Goal: Transaction & Acquisition: Download file/media

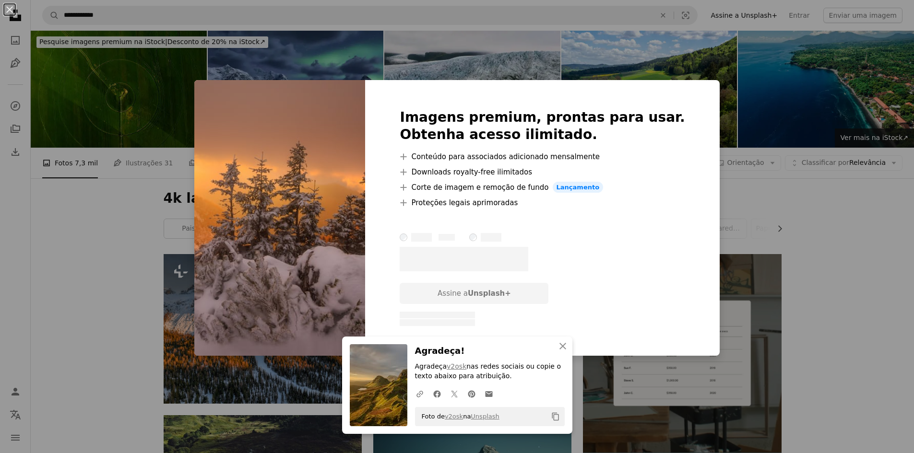
scroll to position [4779, 0]
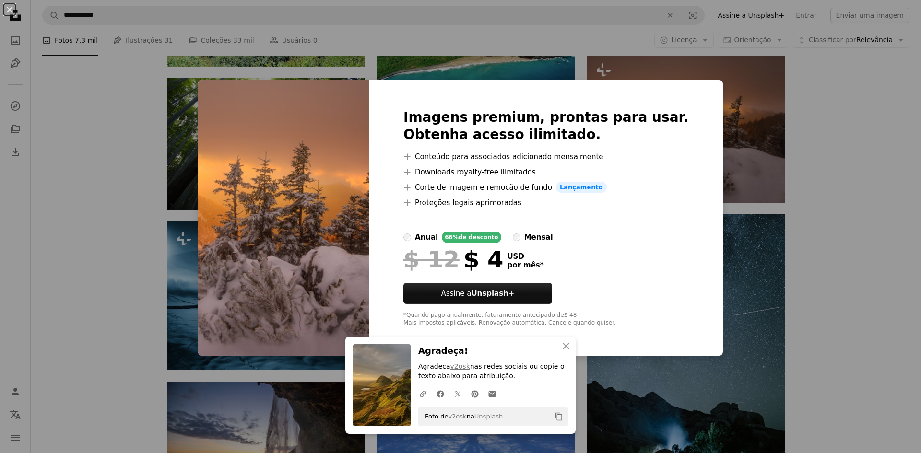
click at [86, 214] on div "An X shape An X shape Fechar Agradeça! Agradeça v2osk nas redes sociais ou copi…" at bounding box center [460, 226] width 921 height 453
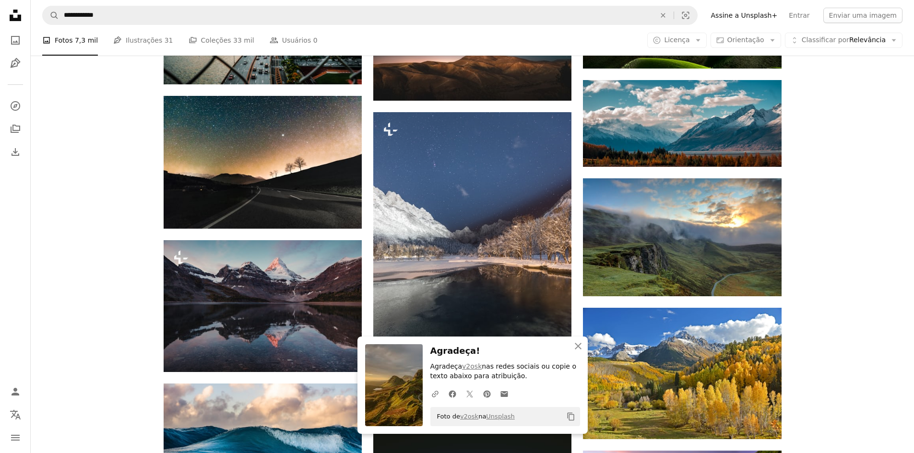
scroll to position [5355, 0]
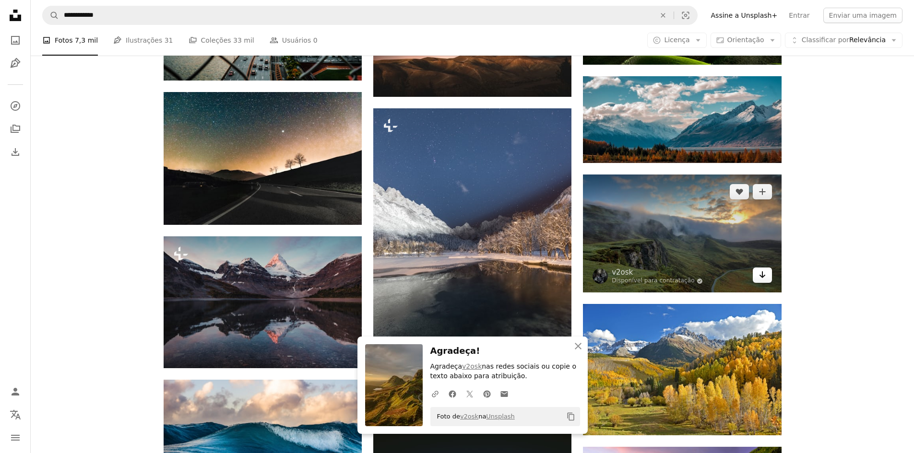
click at [766, 281] on link "Arrow pointing down" at bounding box center [762, 275] width 19 height 15
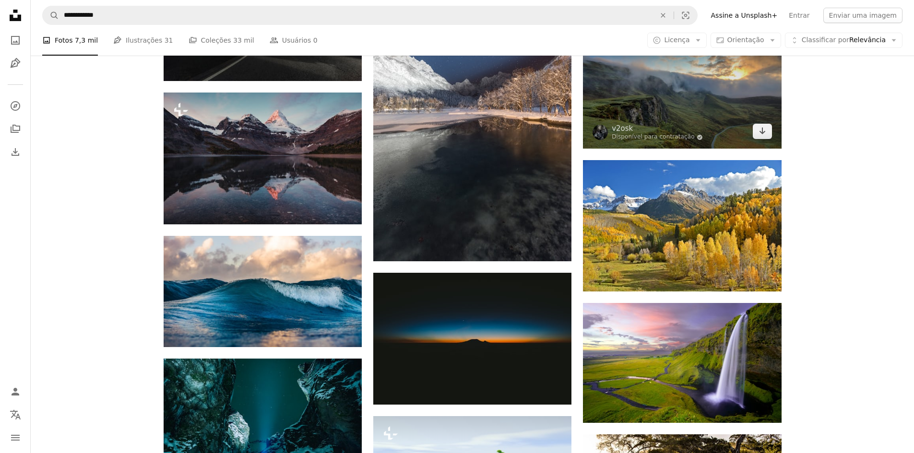
scroll to position [5547, 0]
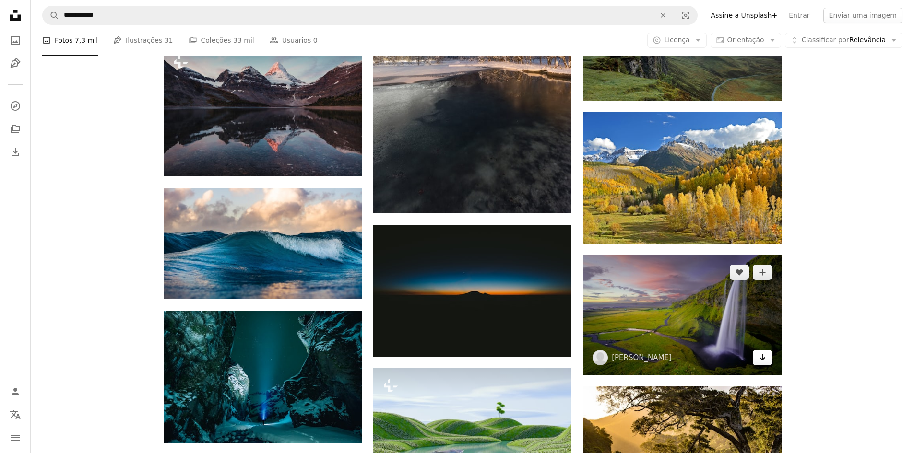
click at [765, 358] on icon "Arrow pointing down" at bounding box center [762, 358] width 8 height 12
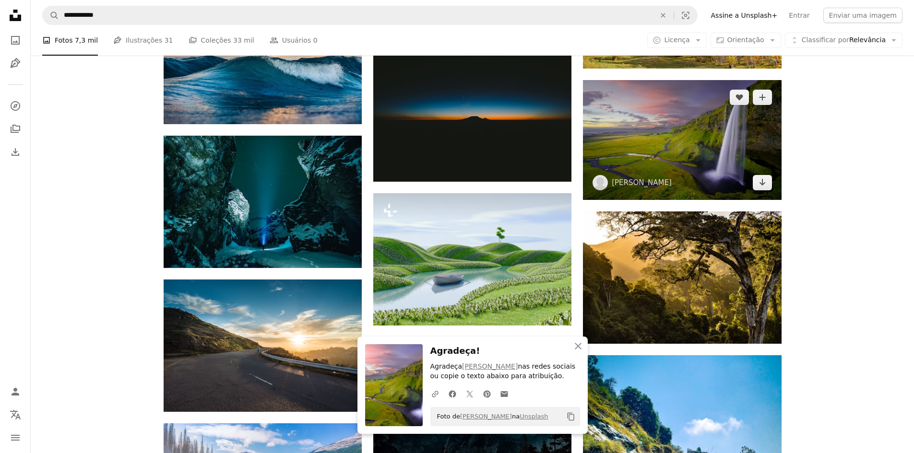
scroll to position [5739, 0]
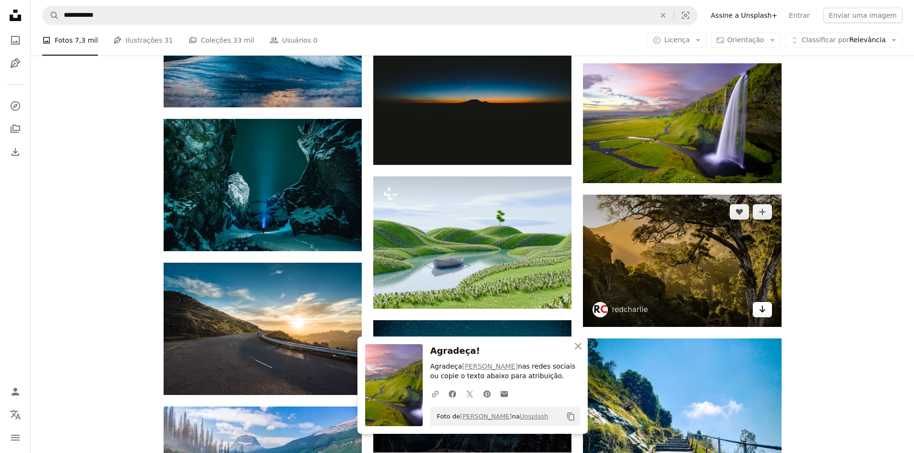
click at [760, 312] on icon "Arrow pointing down" at bounding box center [762, 310] width 8 height 12
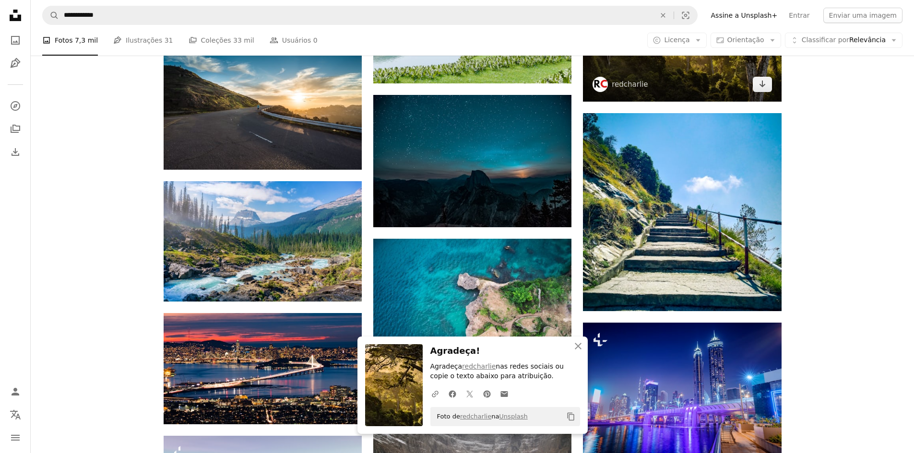
scroll to position [5978, 0]
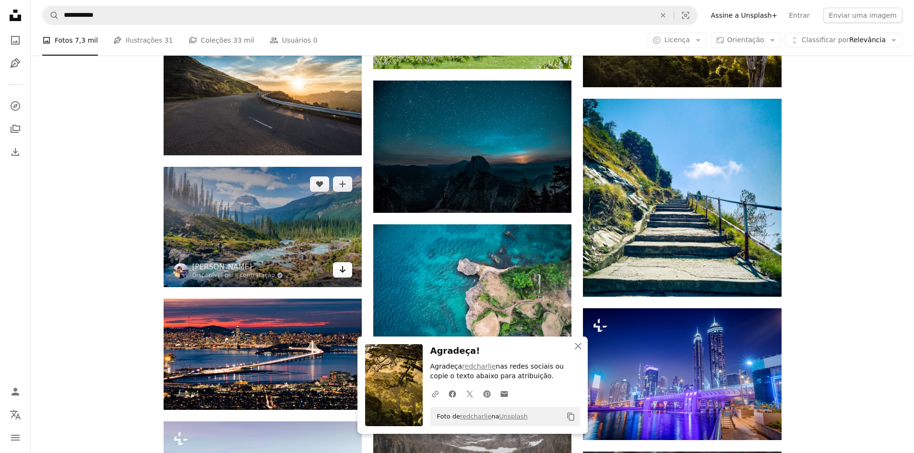
click at [341, 274] on icon "Arrow pointing down" at bounding box center [343, 270] width 8 height 12
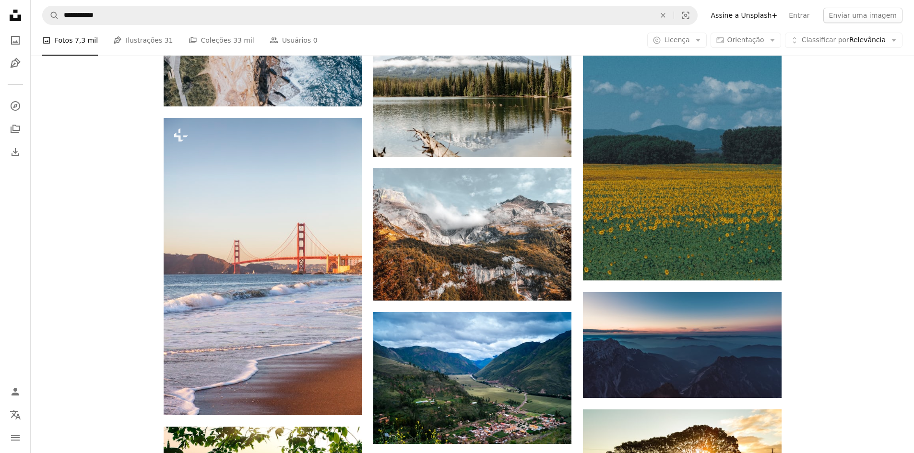
scroll to position [7129, 0]
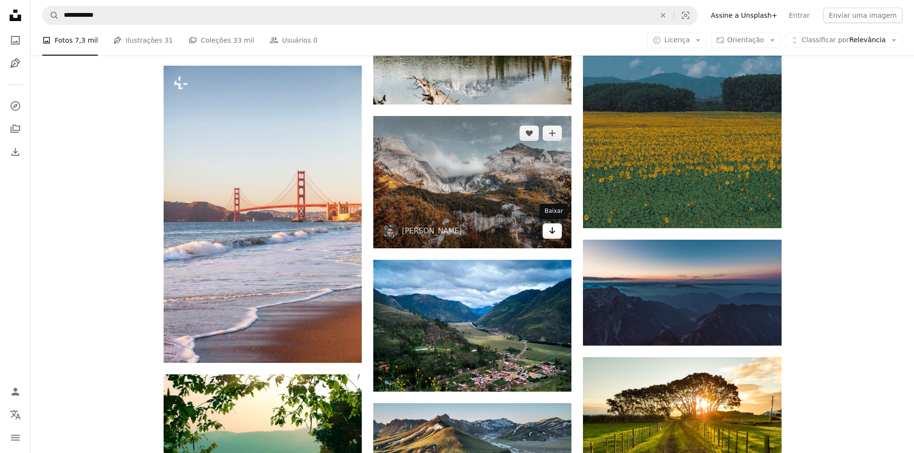
click at [553, 228] on icon "Baixar" at bounding box center [552, 230] width 6 height 7
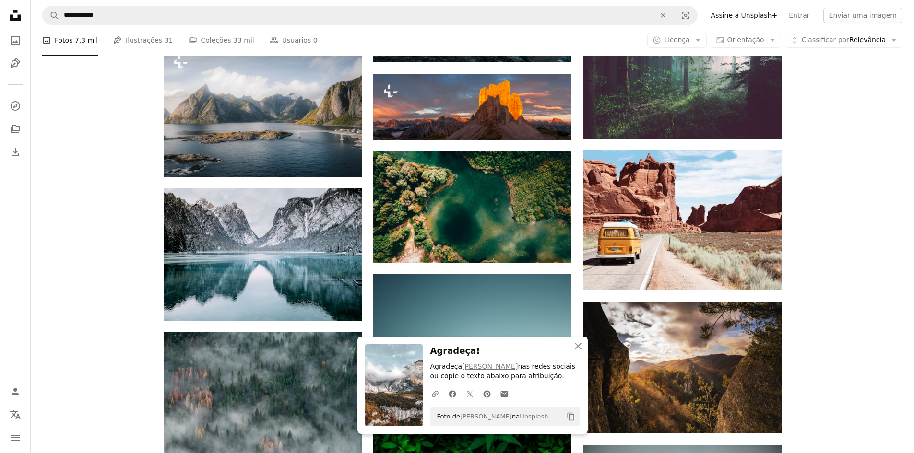
scroll to position [7609, 0]
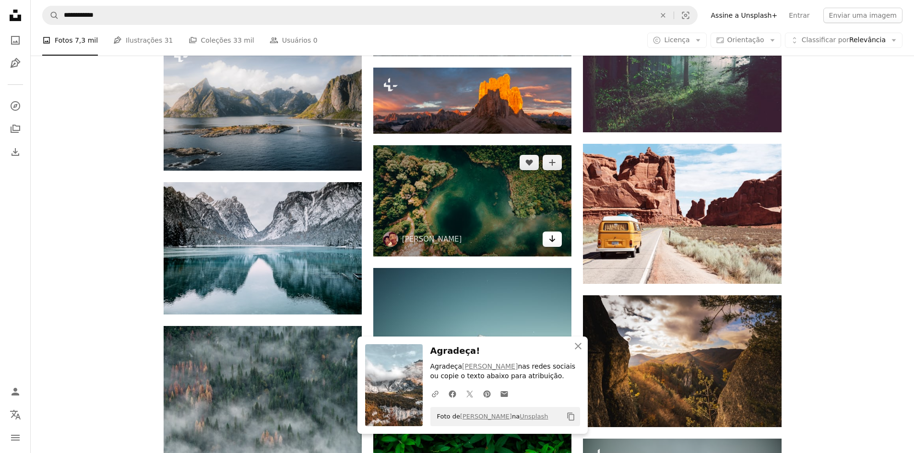
click at [551, 246] on link "Arrow pointing down" at bounding box center [551, 239] width 19 height 15
click at [548, 237] on icon "Arrow pointing down" at bounding box center [552, 239] width 8 height 12
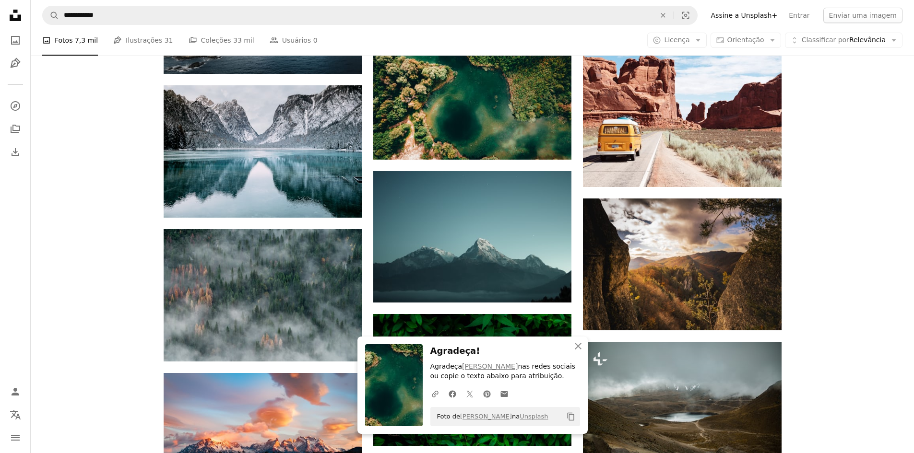
scroll to position [7753, 0]
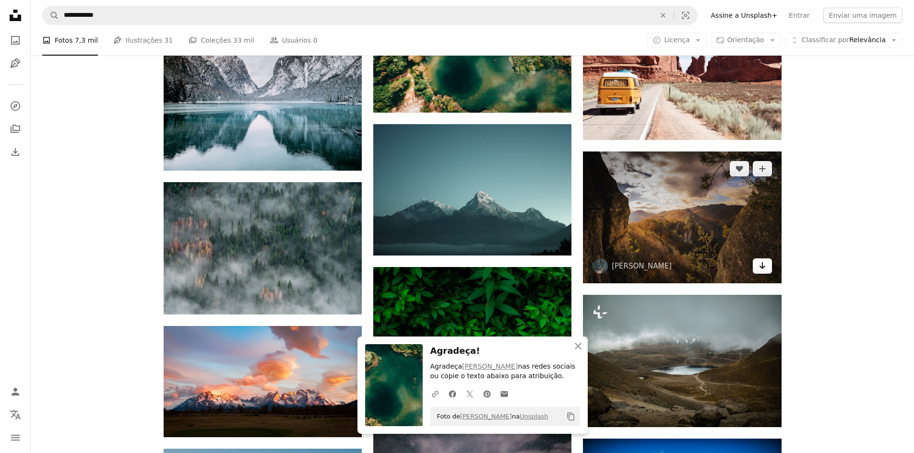
click at [761, 269] on icon "Arrow pointing down" at bounding box center [762, 266] width 8 height 12
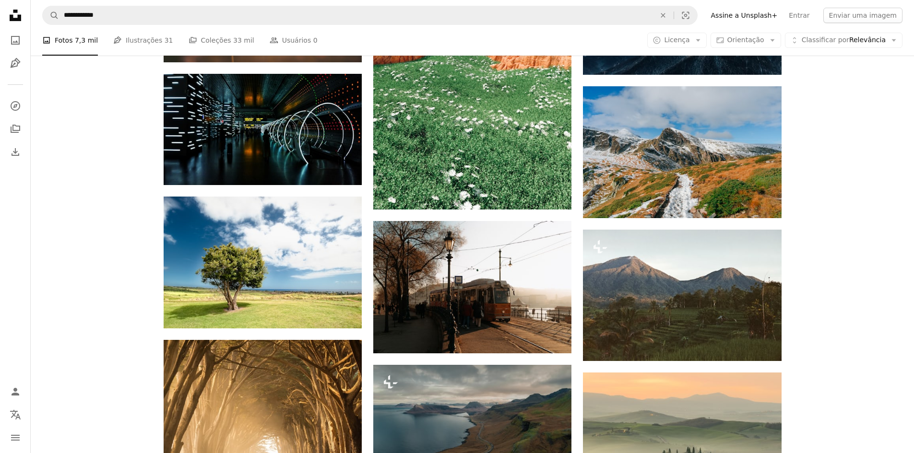
scroll to position [11110, 0]
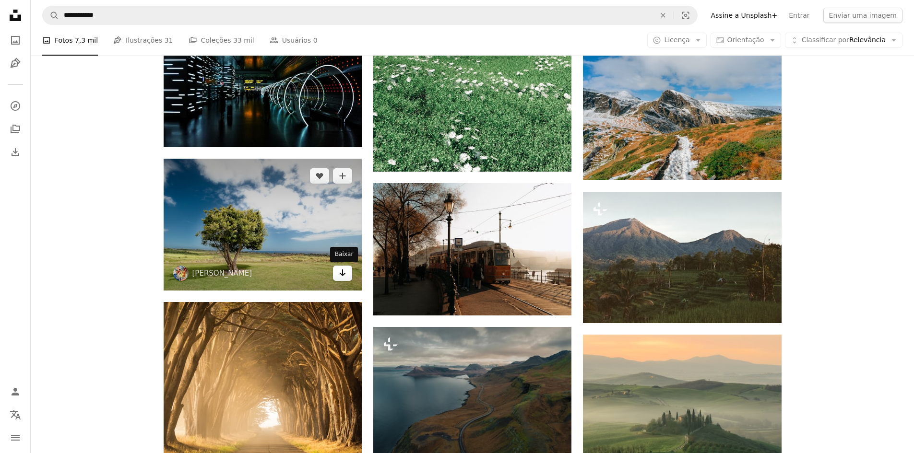
click at [341, 275] on icon "Baixar" at bounding box center [343, 273] width 6 height 7
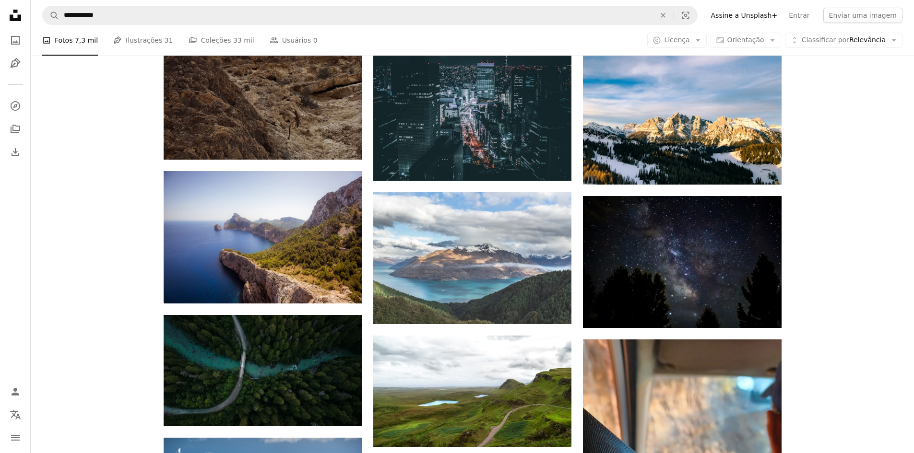
scroll to position [13940, 0]
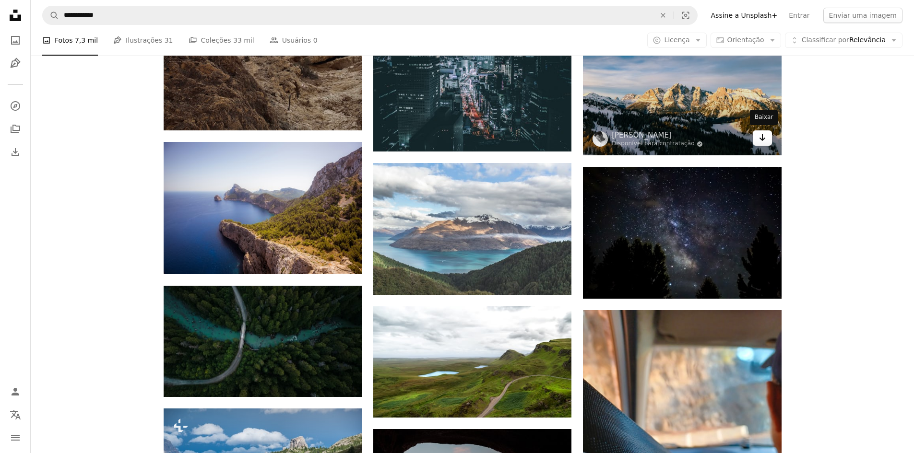
click at [765, 141] on icon "Arrow pointing down" at bounding box center [762, 138] width 8 height 12
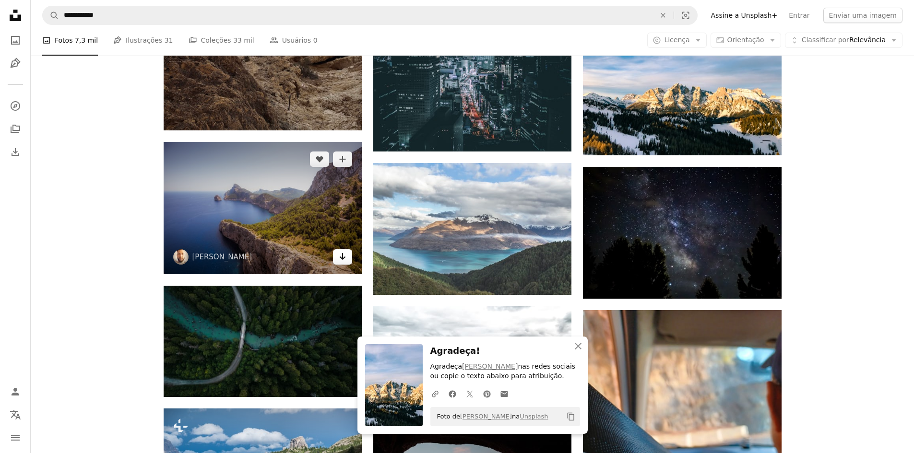
click at [345, 260] on icon "Arrow pointing down" at bounding box center [343, 257] width 8 height 12
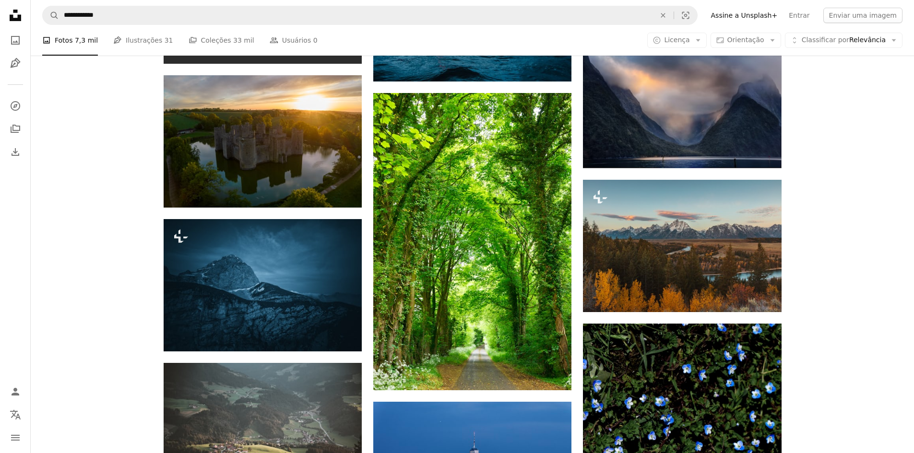
scroll to position [14995, 0]
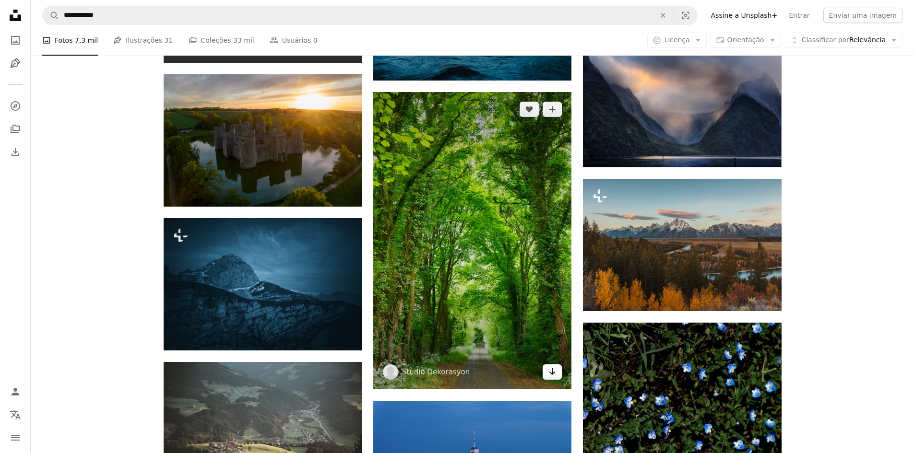
click at [550, 370] on icon "Arrow pointing down" at bounding box center [552, 372] width 8 height 12
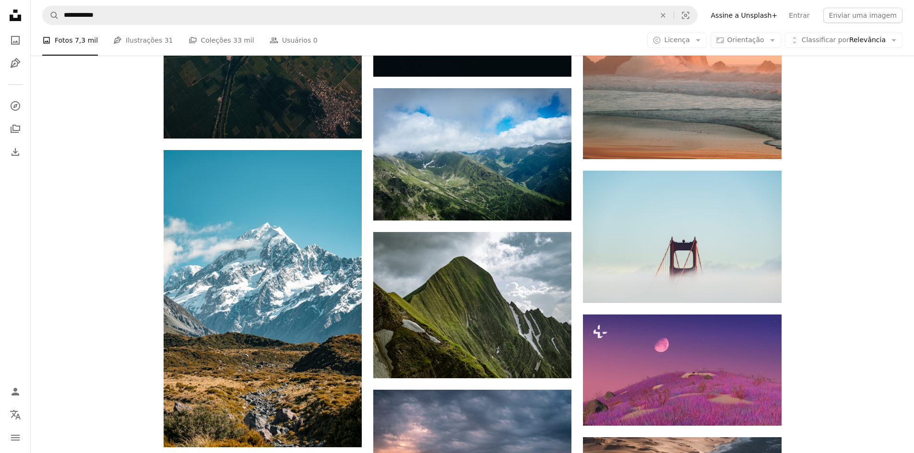
scroll to position [15715, 0]
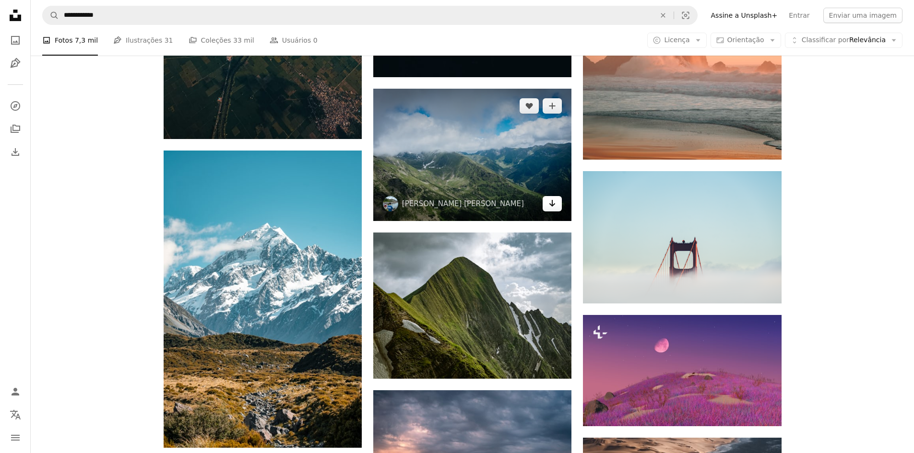
click at [557, 203] on link "Arrow pointing down" at bounding box center [551, 203] width 19 height 15
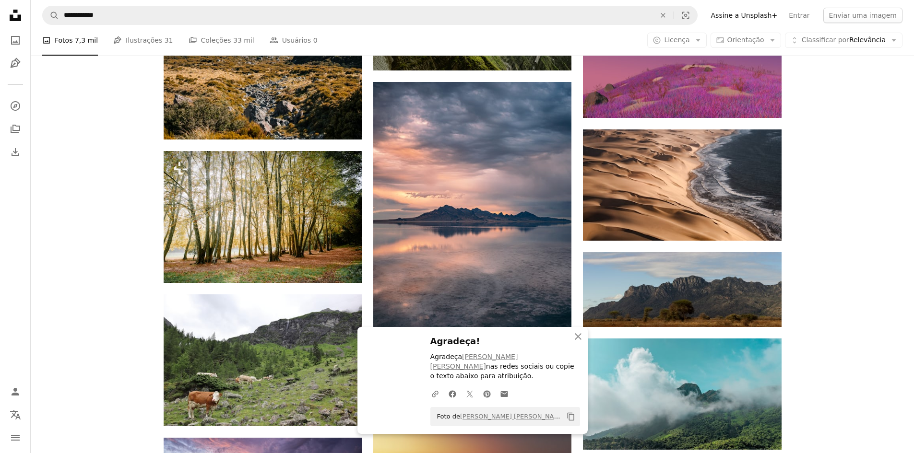
scroll to position [16050, 0]
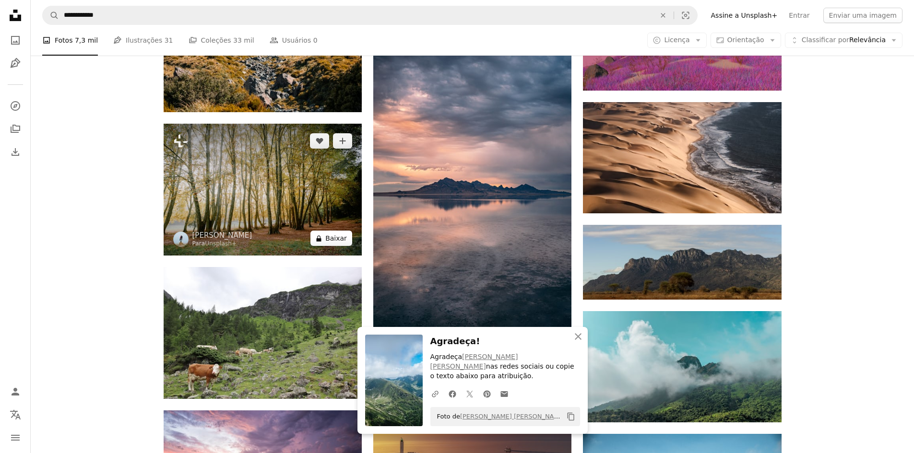
click at [342, 240] on button "A lock Baixar" at bounding box center [331, 238] width 42 height 15
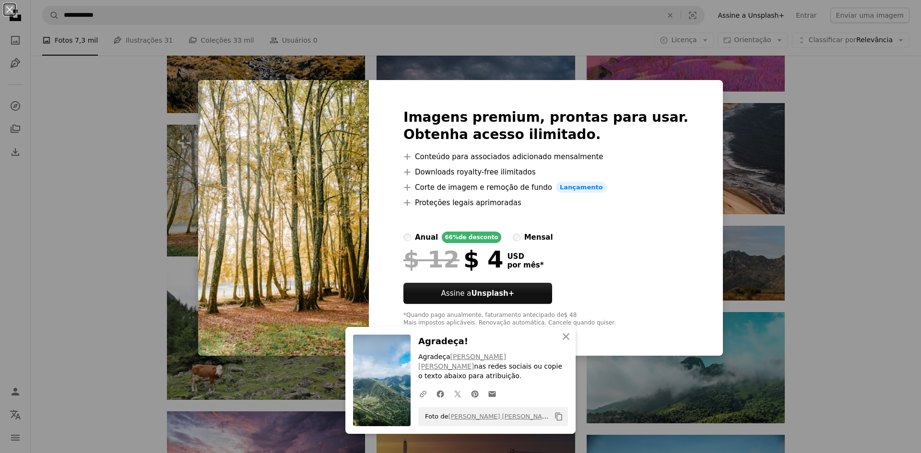
click at [101, 171] on div "An X shape An X shape Fechar Agradeça! Agradeça [PERSON_NAME] [PERSON_NAME] nas…" at bounding box center [460, 226] width 921 height 453
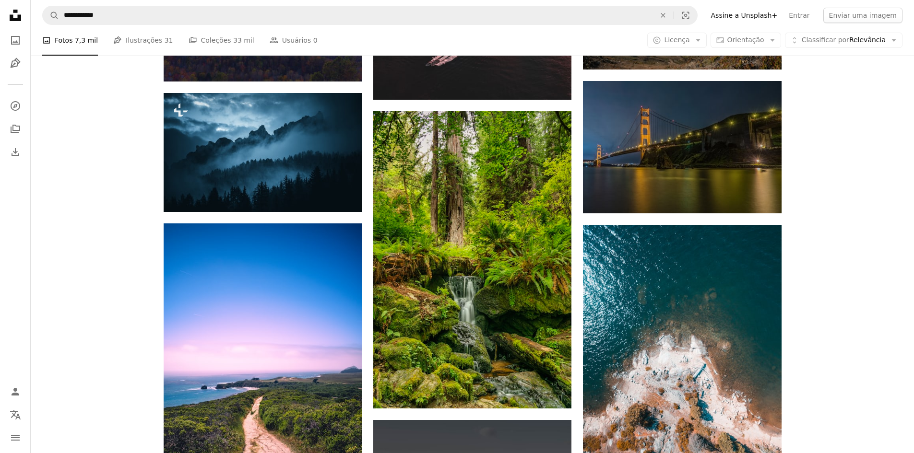
scroll to position [18880, 0]
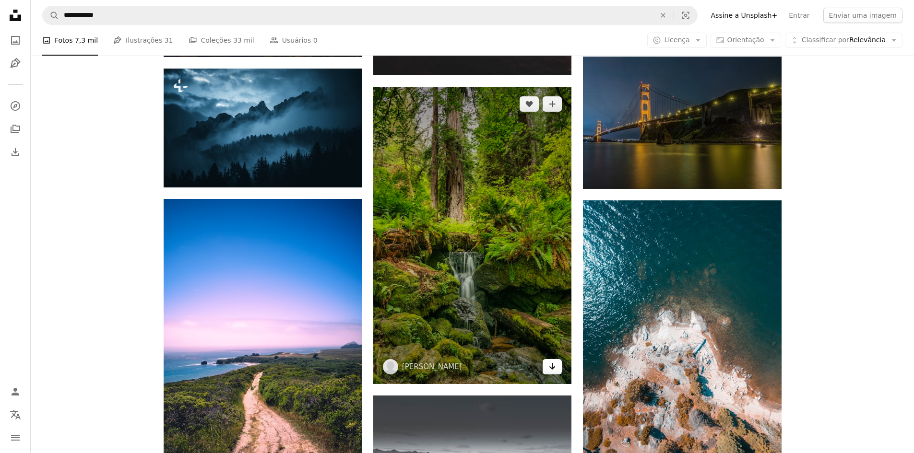
click at [554, 365] on icon "Baixar" at bounding box center [552, 366] width 6 height 7
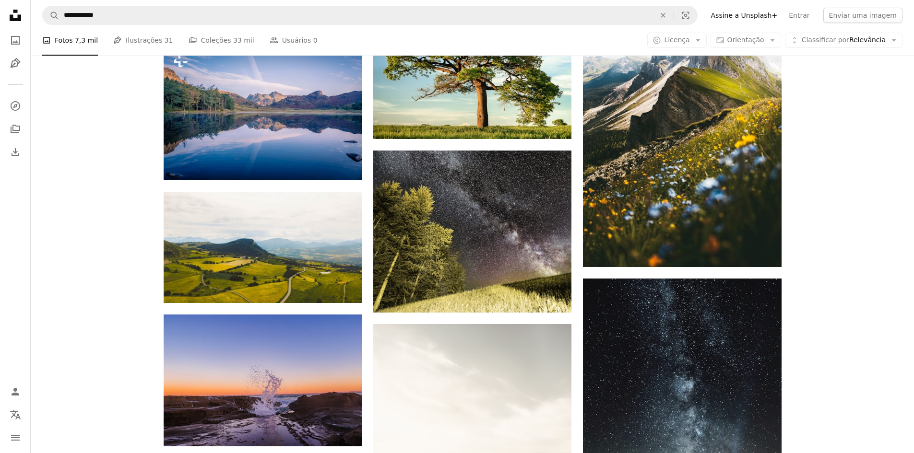
scroll to position [19695, 0]
